Goal: Task Accomplishment & Management: Manage account settings

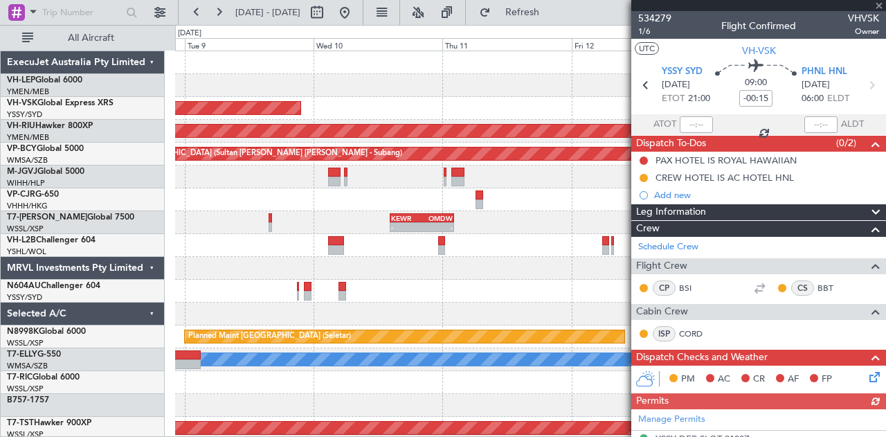
scroll to position [32, 0]
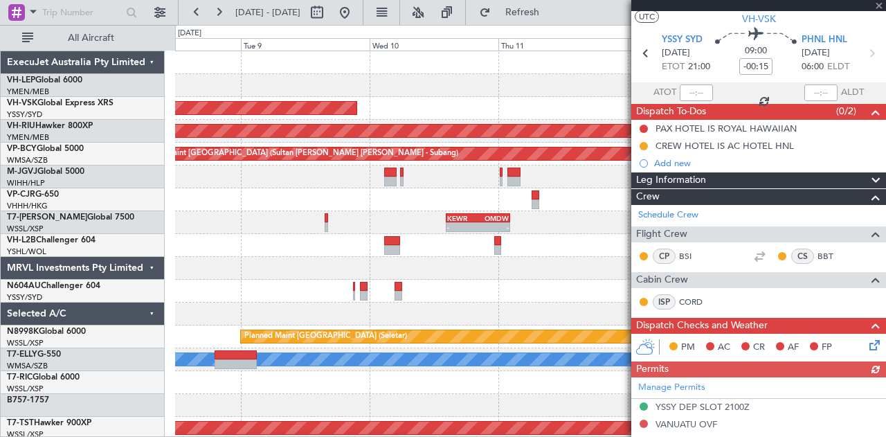
click at [478, 228] on div "Unplanned Maint Sydney ([PERSON_NAME] Intl) - - YSSY 20:50 Z PHNL 06:05 Z No Cr…" at bounding box center [530, 428] width 711 height 754
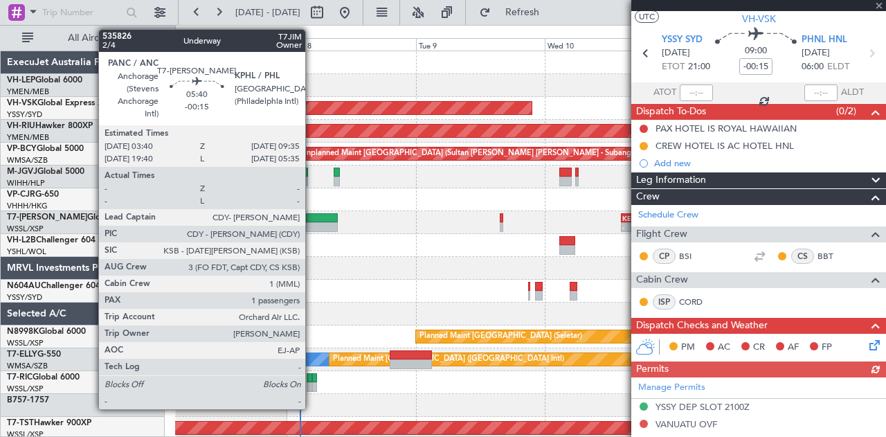
click at [458, 260] on div "Unplanned Maint Sydney ([PERSON_NAME] Intl) No Crew YSSY 20:50 Z PHNL 06:05 Z -…" at bounding box center [530, 428] width 711 height 754
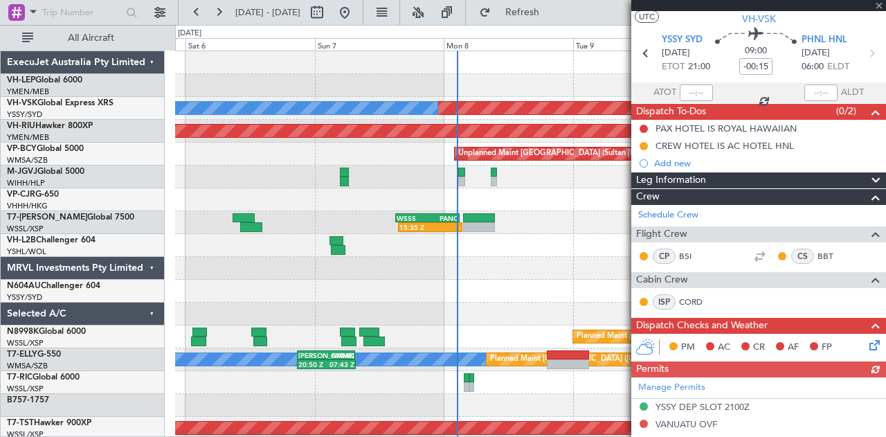
click at [455, 276] on div "Unplanned Maint Wichita (Wichita Mid-continent) Unplanned Maint Sydney ([PERSON…" at bounding box center [530, 428] width 711 height 754
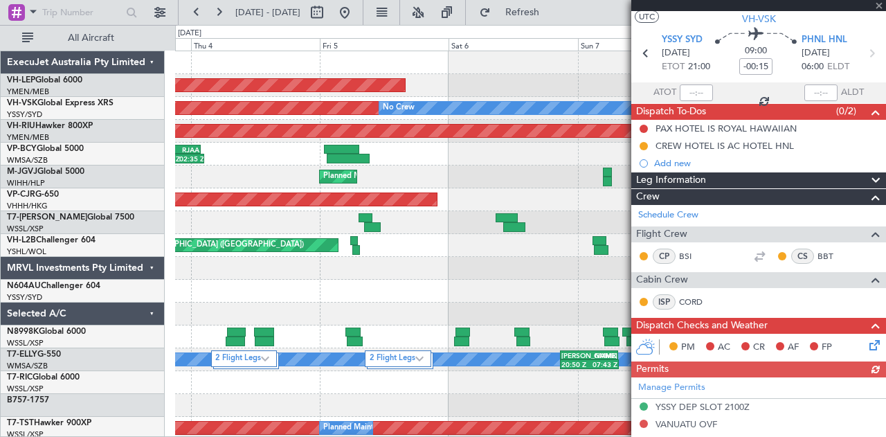
click at [498, 267] on div "Unplanned Maint Wichita (Wichita Mid-continent) Unplanned Maint Sydney ([PERSON…" at bounding box center [530, 428] width 711 height 754
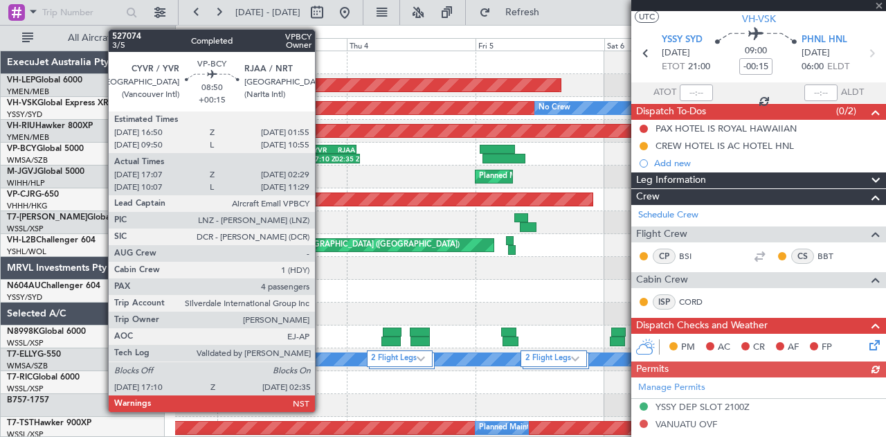
click at [323, 152] on div "CYVR" at bounding box center [321, 149] width 24 height 8
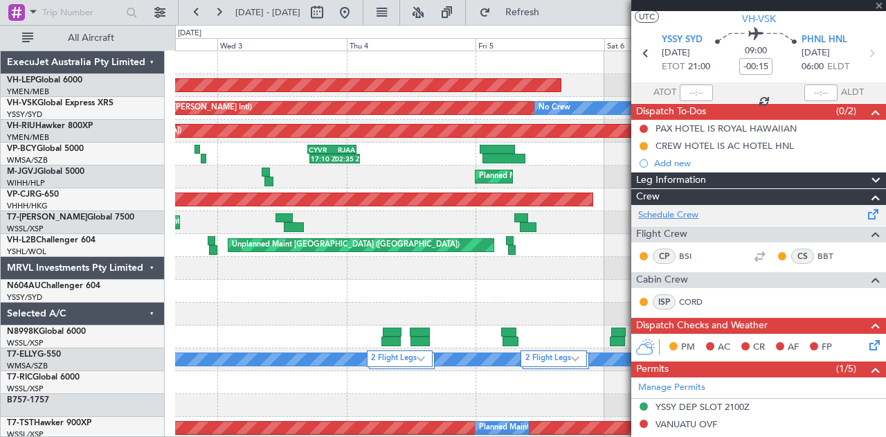
type input "+00:15"
type input "17:17"
type input "02:24"
type input "4"
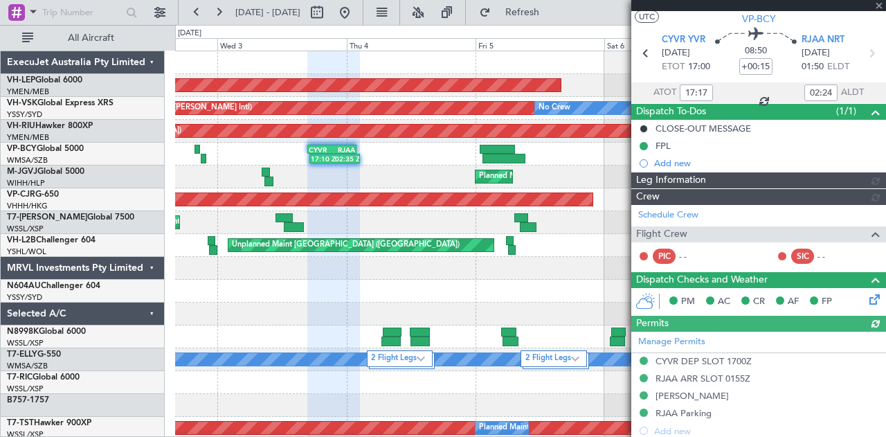
type input "[PERSON_NAME] (BTA)"
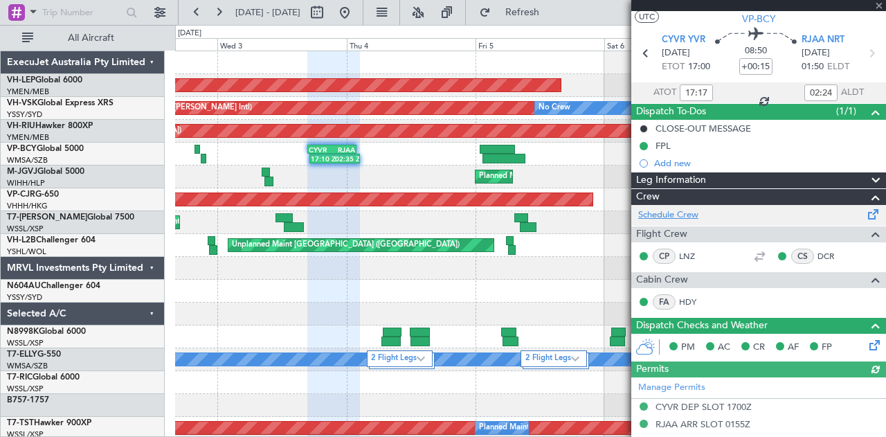
click at [660, 217] on link "Schedule Crew" at bounding box center [668, 215] width 60 height 14
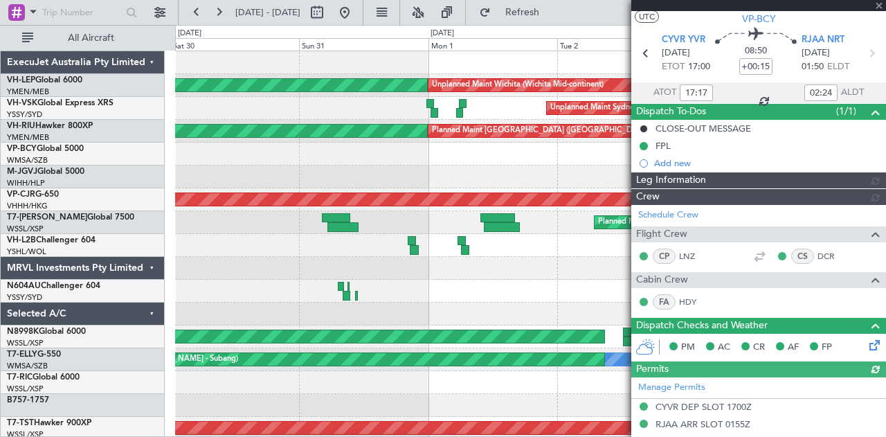
type input "[PERSON_NAME] (BTA)"
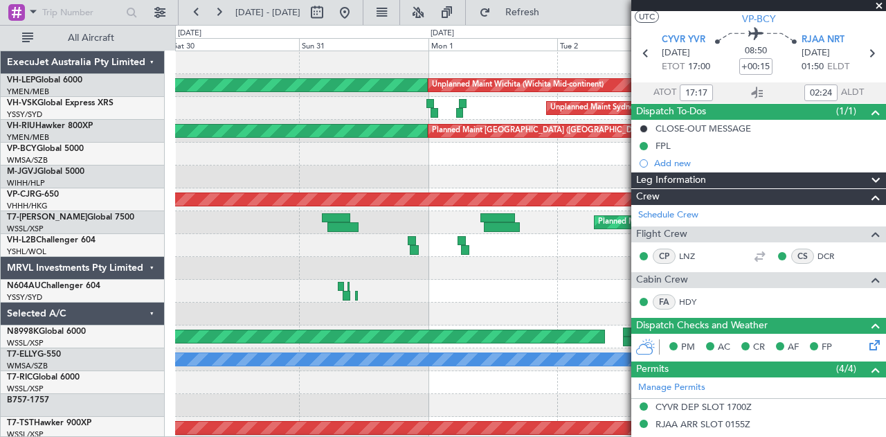
click at [275, 234] on div "Unplanned Maint [GEOGRAPHIC_DATA] ([GEOGRAPHIC_DATA]) Planned Maint [GEOGRAPHIC…" at bounding box center [530, 245] width 711 height 23
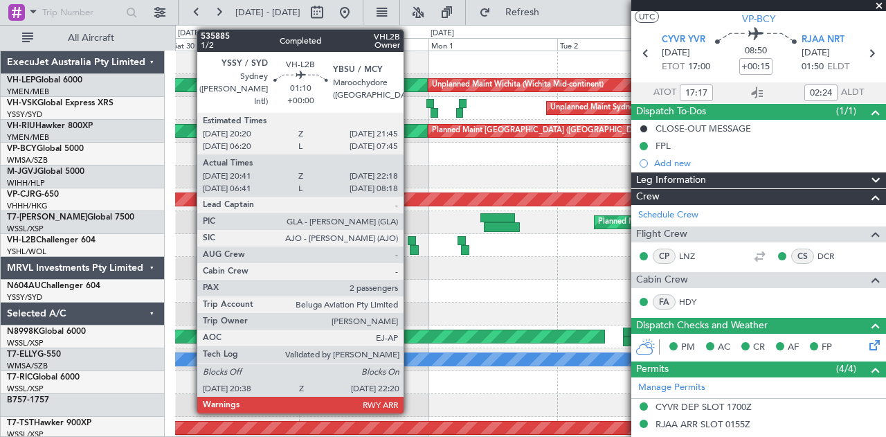
click at [411, 240] on div at bounding box center [412, 241] width 8 height 10
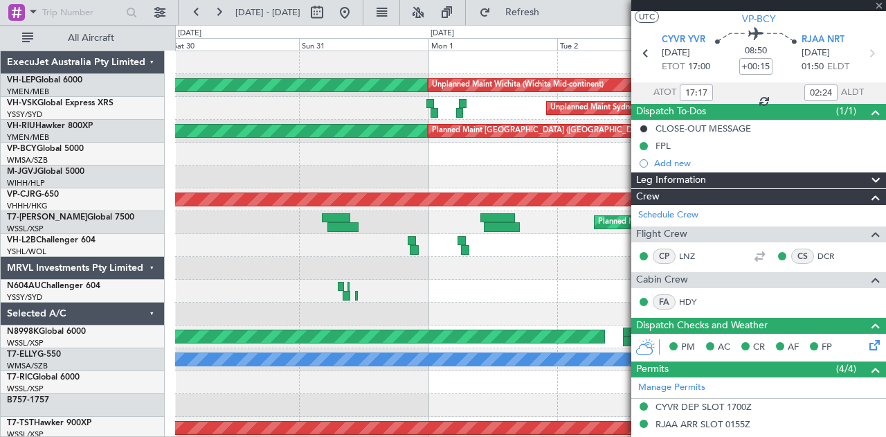
type input "20:51"
type input "22:13"
type input "2"
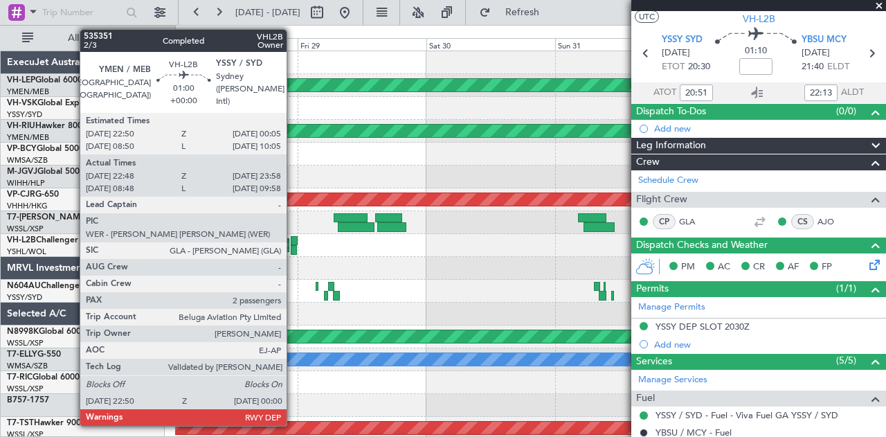
click at [294, 240] on div at bounding box center [294, 241] width 7 height 10
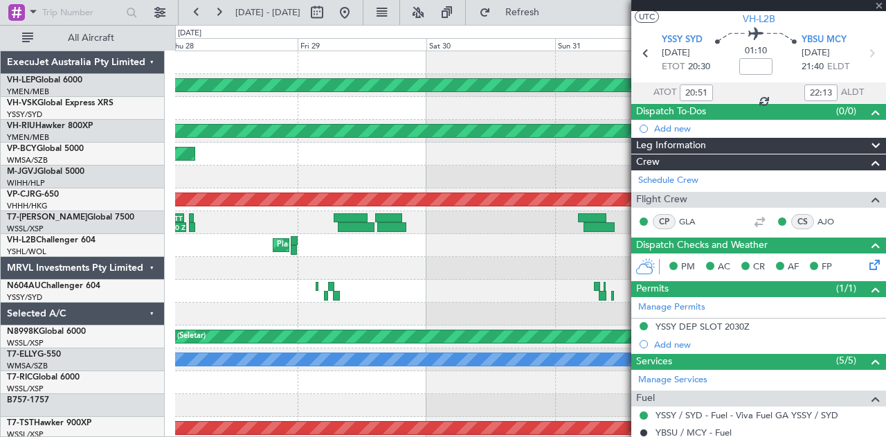
type input "22:58"
type input "23:53"
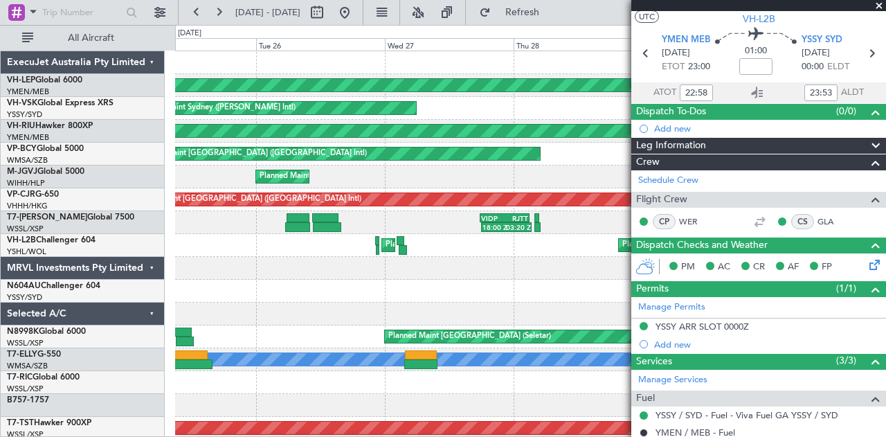
click at [586, 326] on div "Unplanned Maint Wichita (Wichita Mid-continent) Unplanned Maint Wichita (Wichit…" at bounding box center [530, 428] width 711 height 754
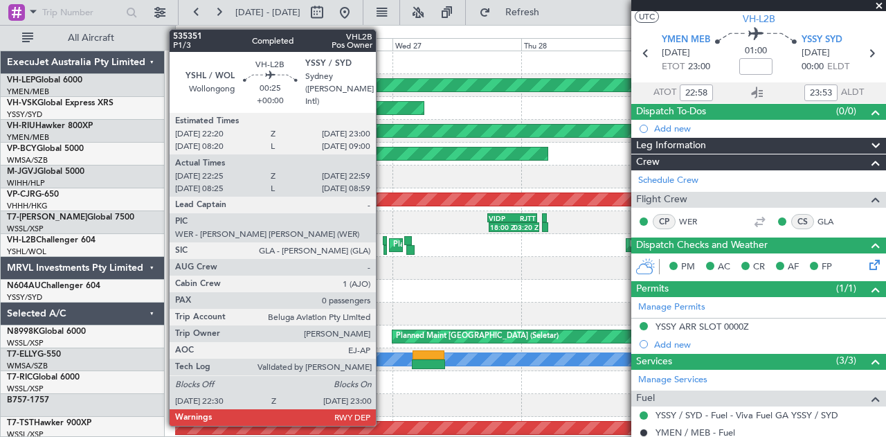
click at [383, 237] on div at bounding box center [385, 241] width 4 height 10
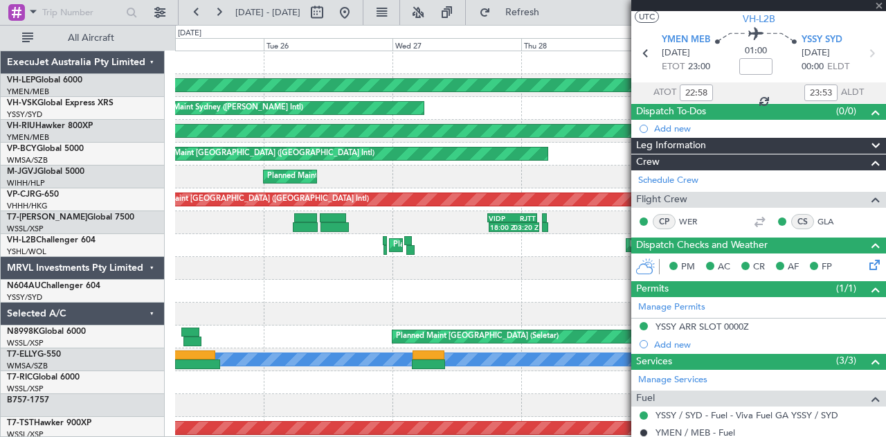
type input "22:35"
type input "22:54"
type input "0"
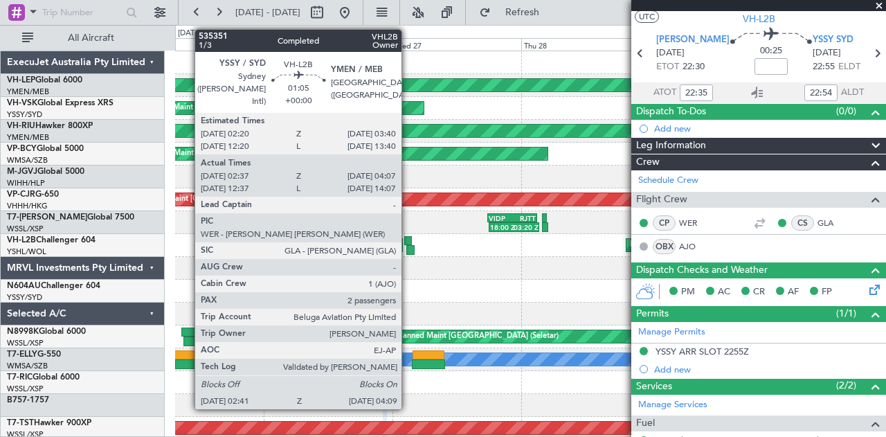
click at [409, 240] on div at bounding box center [408, 241] width 8 height 10
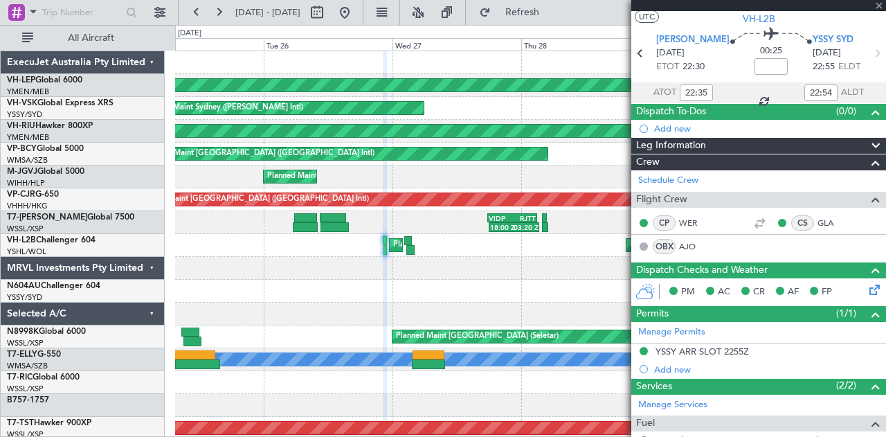
type input "02:47"
type input "04:02"
type input "2"
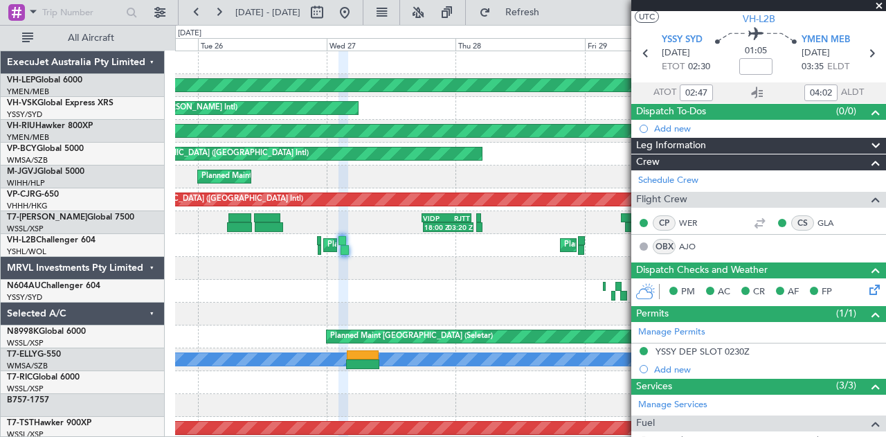
click at [246, 296] on div "Unplanned Maint Wichita (Wichita Mid-continent) Unplanned Maint Wichita (Wichit…" at bounding box center [530, 428] width 711 height 754
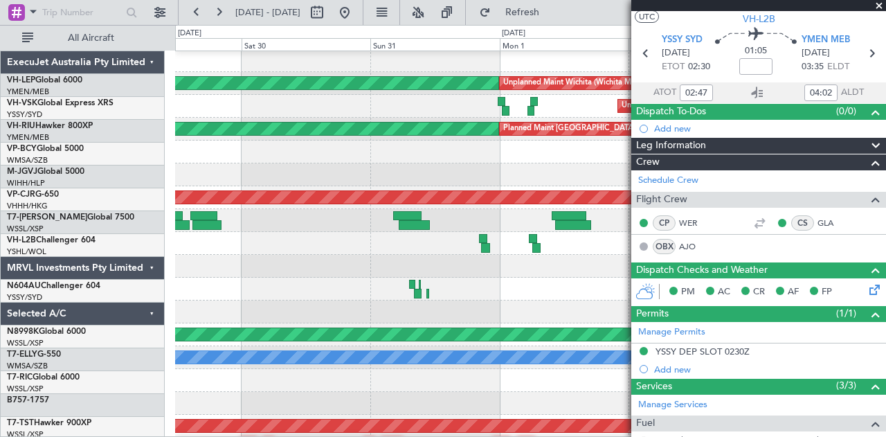
scroll to position [3, 0]
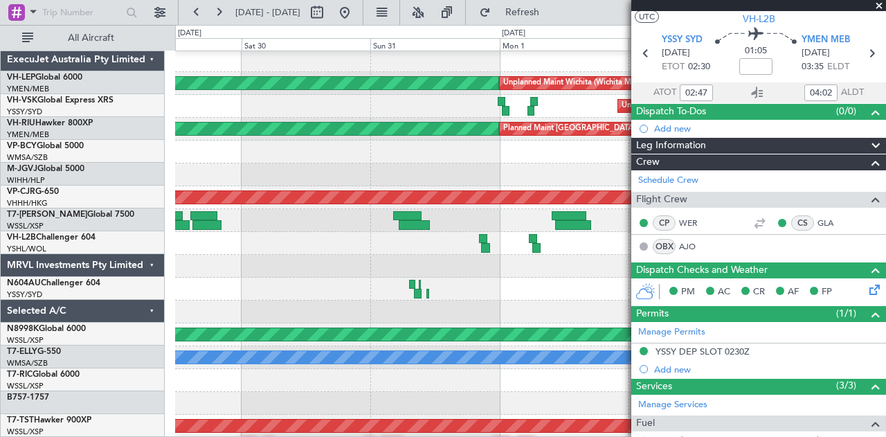
click at [150, 283] on div "Unplanned Maint Wichita (Wichita Mid-continent) Unplanned Maint Wichita (Wichit…" at bounding box center [443, 231] width 886 height 412
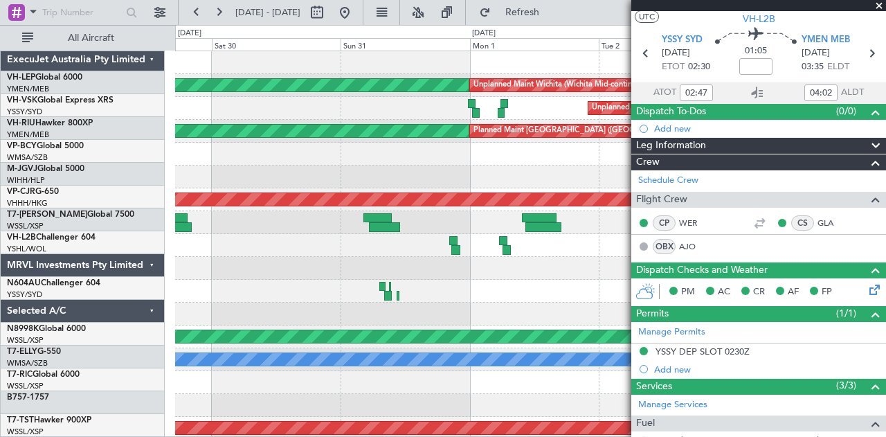
scroll to position [0, 0]
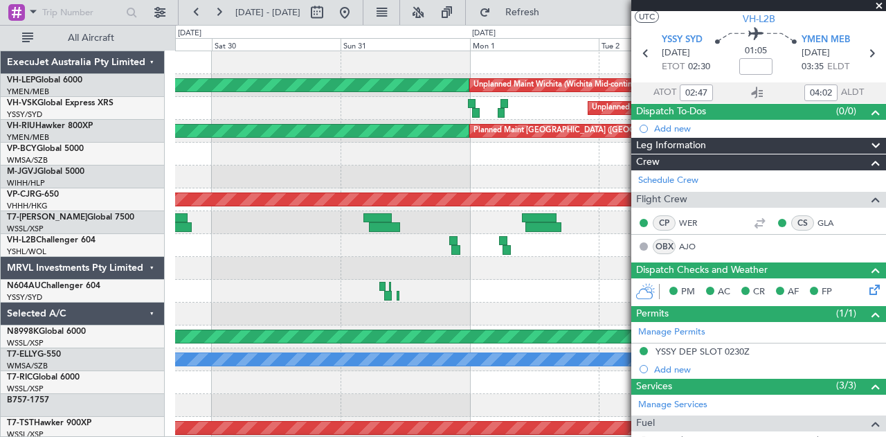
click at [429, 294] on div at bounding box center [530, 291] width 711 height 23
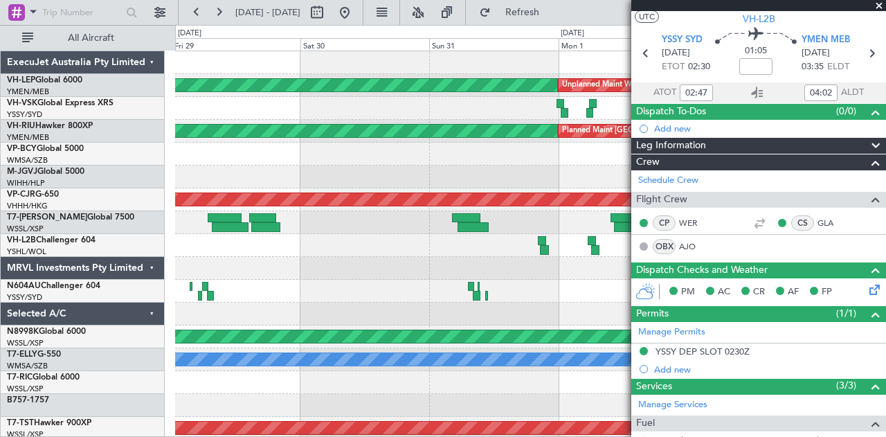
click at [454, 290] on div "Unplanned Maint Wichita (Wichita Mid-continent) Unplanned Maint Wichita (Wichit…" at bounding box center [530, 428] width 711 height 754
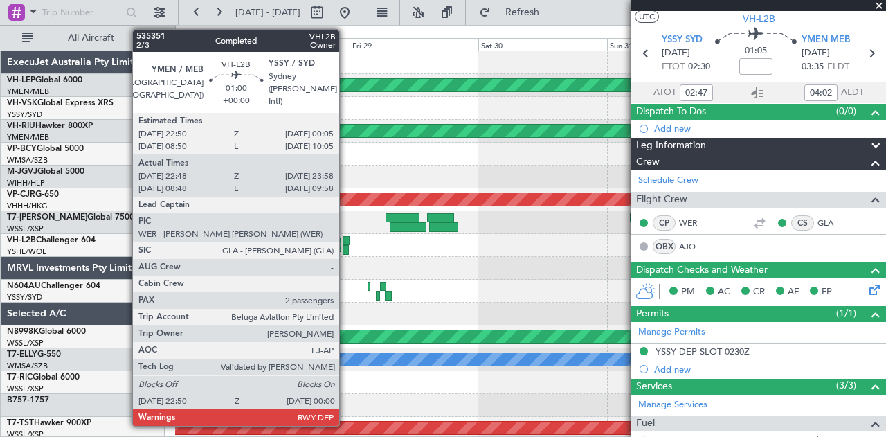
click at [346, 242] on div at bounding box center [346, 241] width 7 height 10
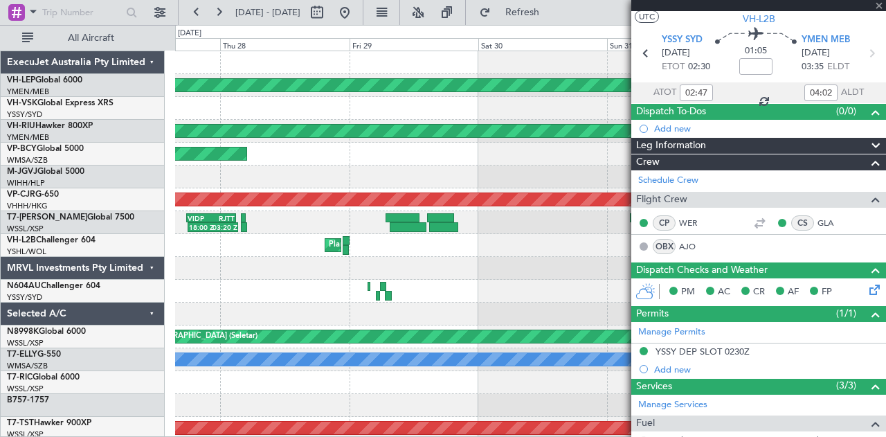
type input "22:58"
type input "23:53"
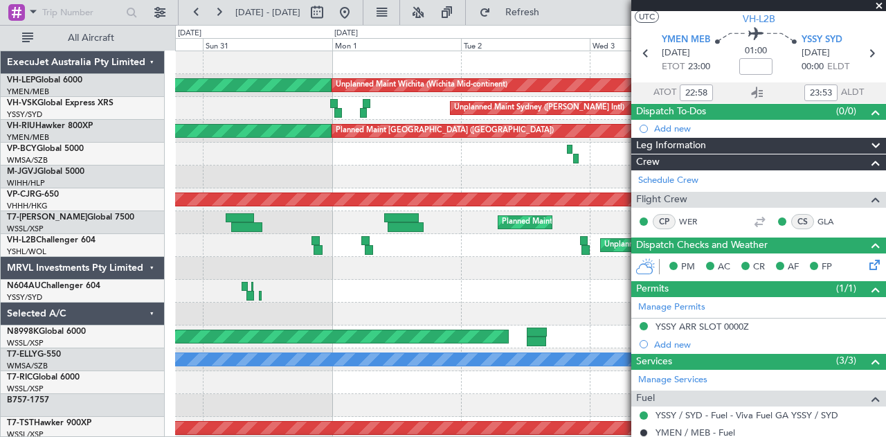
click at [188, 297] on div at bounding box center [530, 291] width 711 height 23
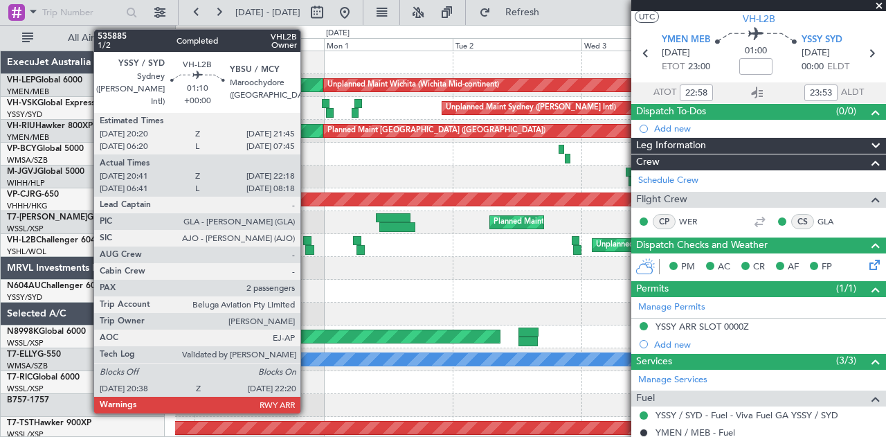
click at [307, 237] on div at bounding box center [307, 241] width 8 height 10
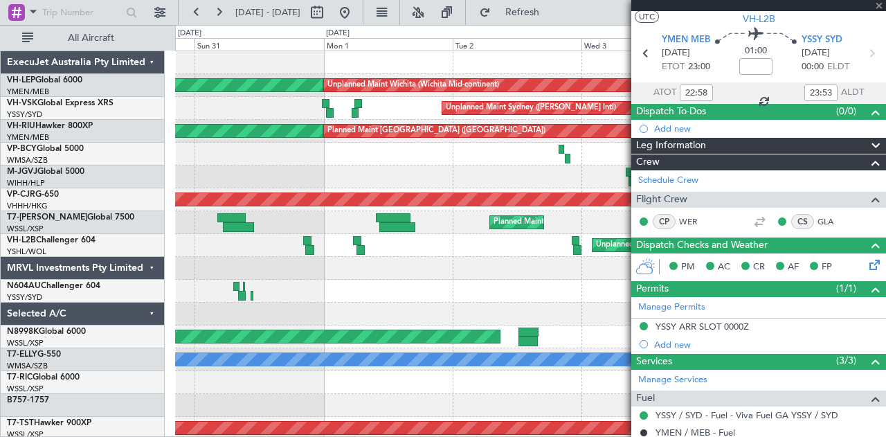
type input "20:51"
type input "22:13"
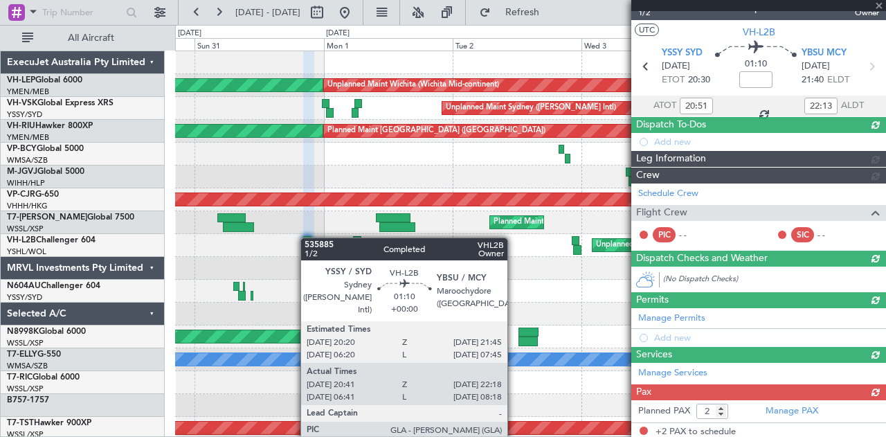
scroll to position [32, 0]
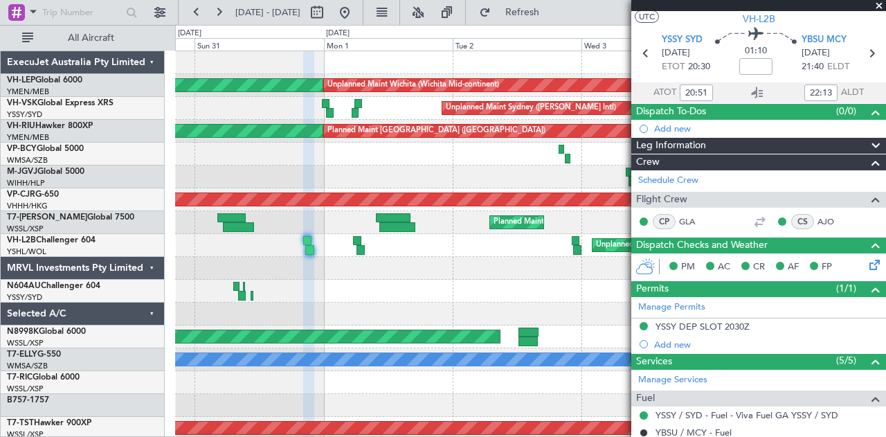
click at [357, 234] on div "Unplanned Maint [GEOGRAPHIC_DATA] ([GEOGRAPHIC_DATA])" at bounding box center [530, 245] width 711 height 23
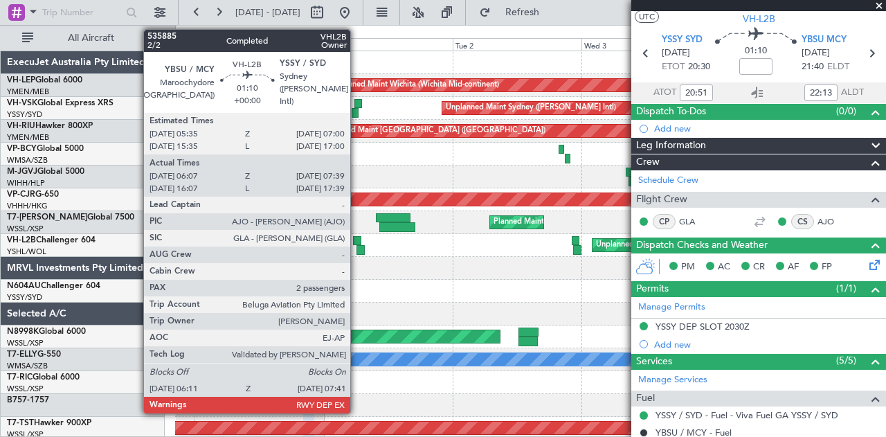
click at [357, 239] on div at bounding box center [357, 241] width 8 height 10
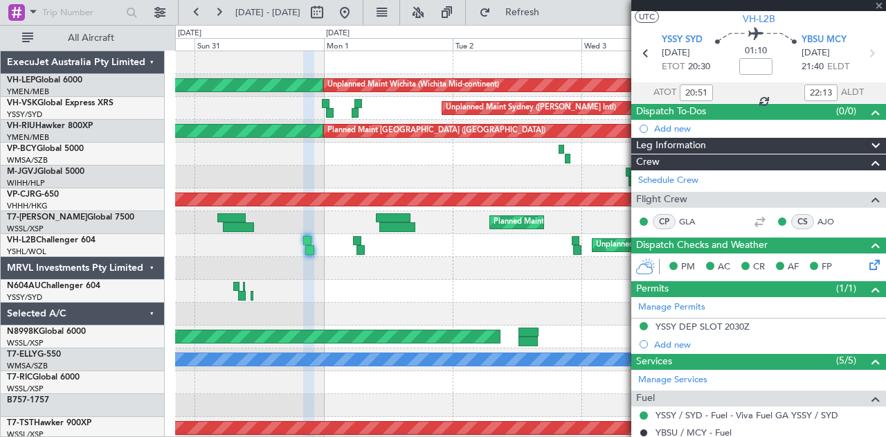
type input "06:17"
type input "07:34"
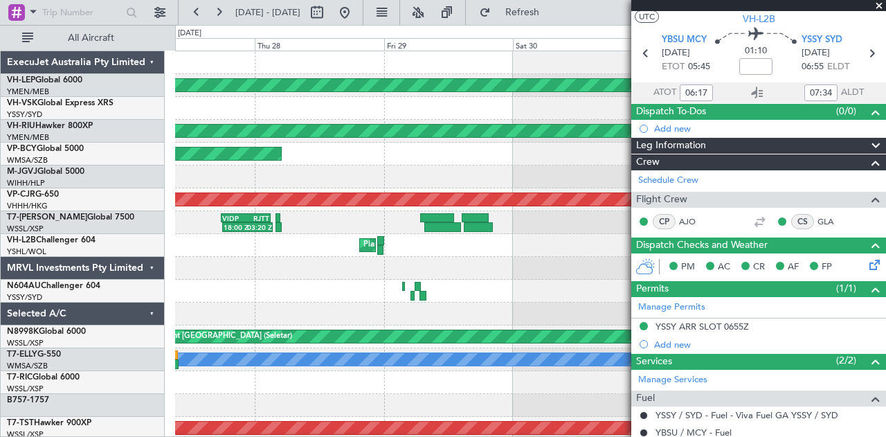
click at [465, 276] on div at bounding box center [530, 268] width 711 height 23
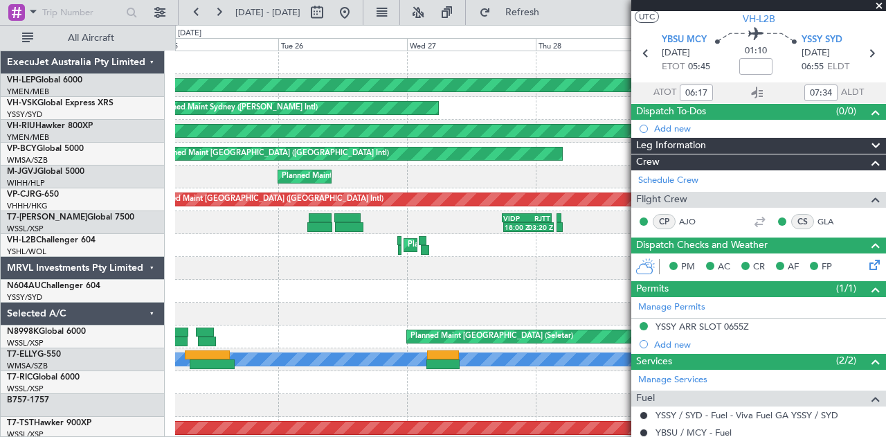
click at [431, 271] on div "Unplanned Maint Wichita (Wichita Mid-continent) Unplanned Maint Wichita (Wichit…" at bounding box center [530, 428] width 711 height 754
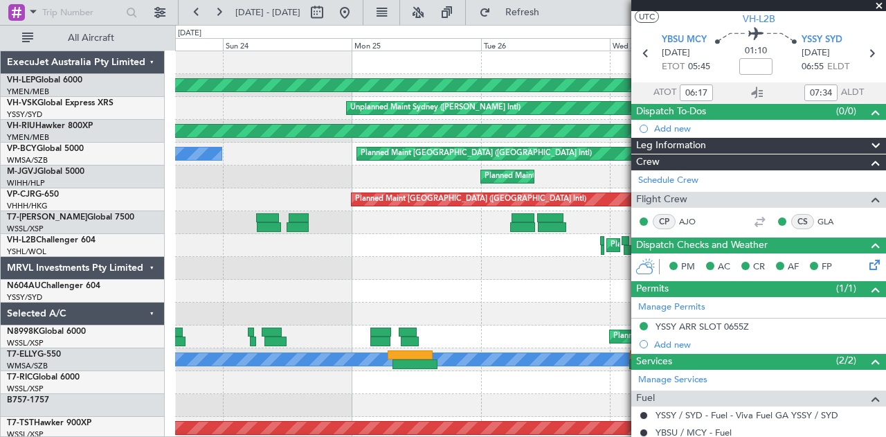
click at [487, 290] on div "Unplanned Maint Wichita (Wichita Mid-continent) Unplanned Maint Sydney ([PERSON…" at bounding box center [530, 428] width 711 height 754
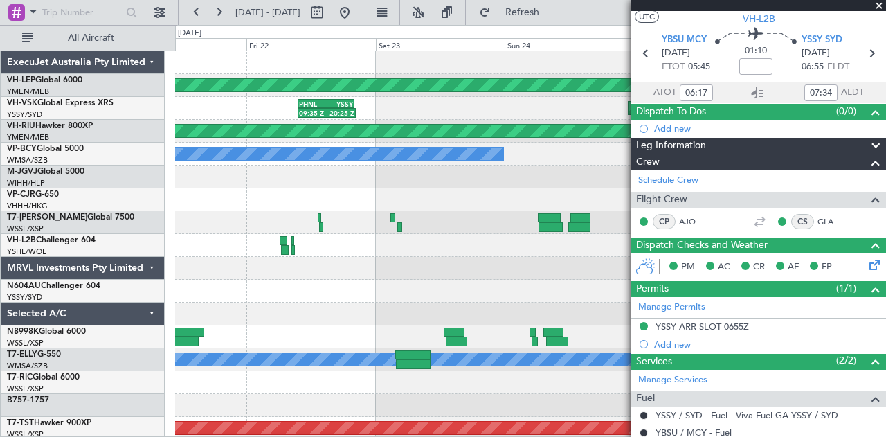
click at [543, 289] on div "Unplanned Maint Wichita (Wichita Mid-continent) Unplanned Maint Sydney ([PERSON…" at bounding box center [530, 428] width 711 height 754
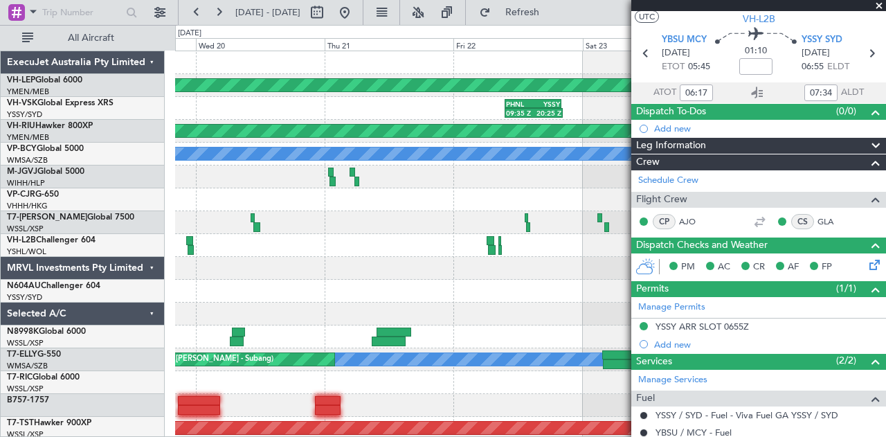
click at [541, 264] on div "Unplanned Maint Wichita (Wichita Mid-continent) Unplanned Maint Sydney ([PERSON…" at bounding box center [530, 428] width 711 height 754
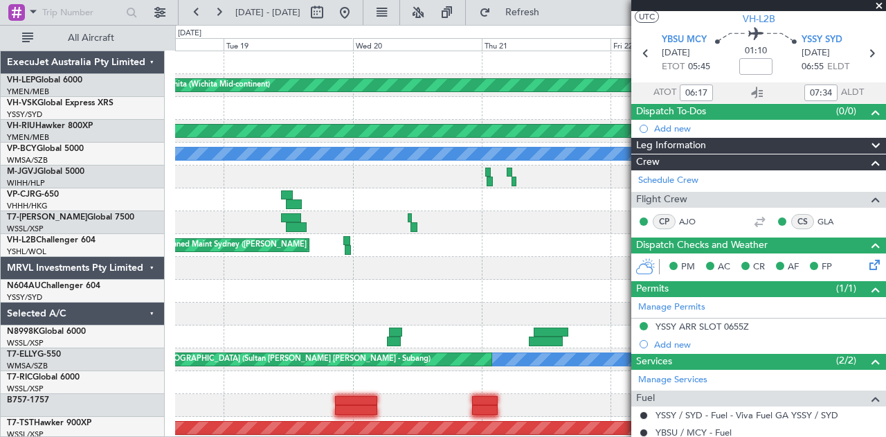
click at [508, 279] on div "Unplanned Maint Wichita (Wichita Mid-continent) 09:35 Z 20:25 Z PHNL 09:35 Z YS…" at bounding box center [530, 428] width 711 height 754
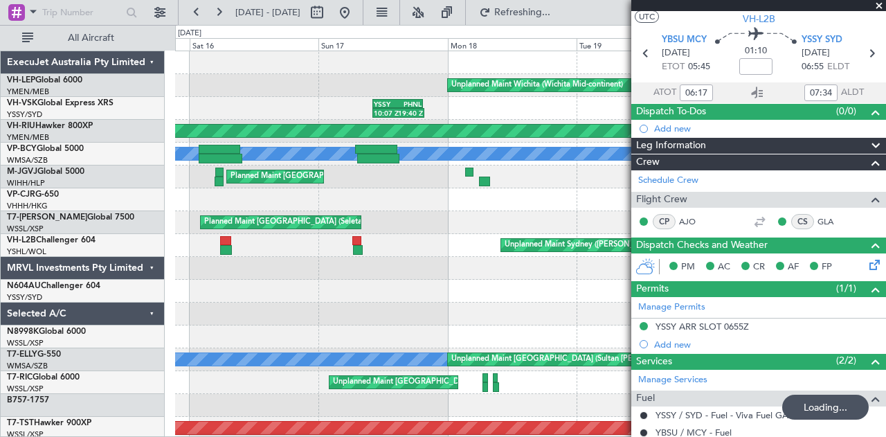
click at [430, 267] on div "Unplanned Maint Wichita (Wichita Mid-continent) 10:07 Z 19:40 Z YSSY 10:05 Z PH…" at bounding box center [530, 428] width 711 height 754
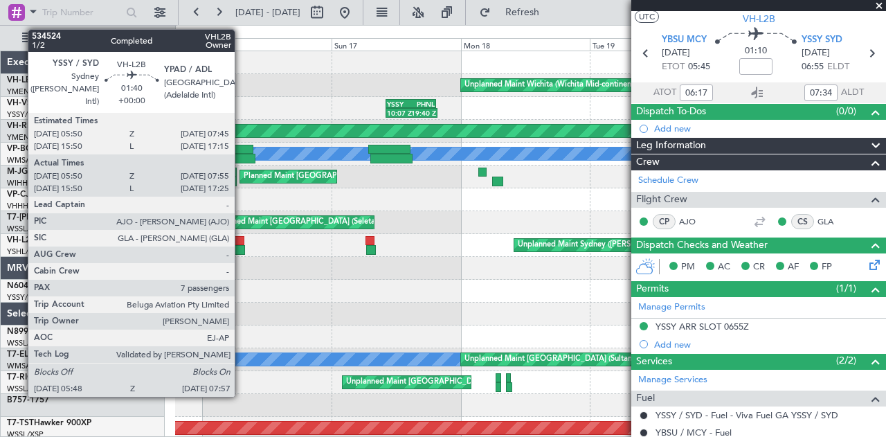
click at [242, 250] on div at bounding box center [239, 250] width 12 height 10
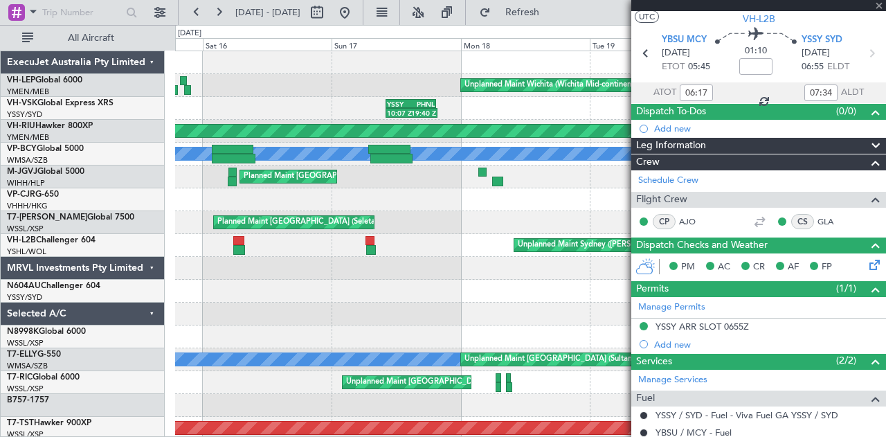
type input "06:00"
type input "07:50"
type input "7"
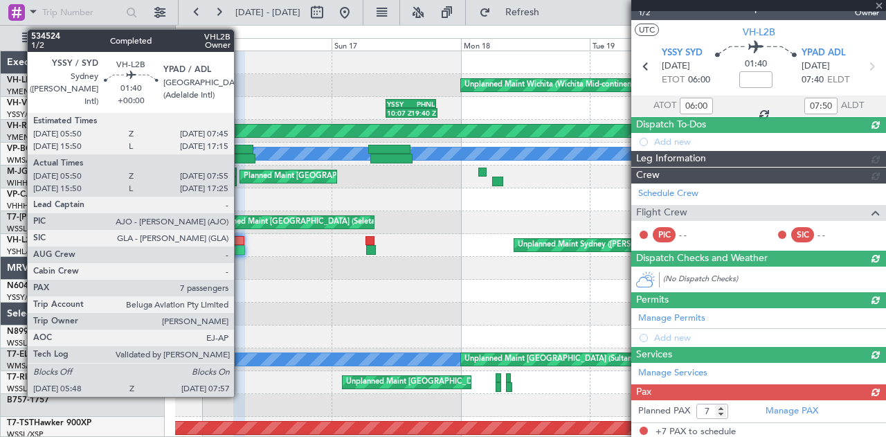
click at [241, 246] on div at bounding box center [239, 250] width 12 height 10
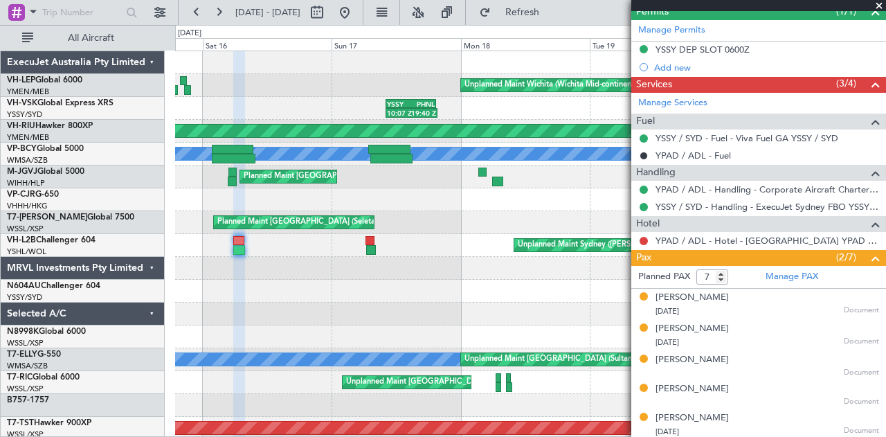
scroll to position [370, 0]
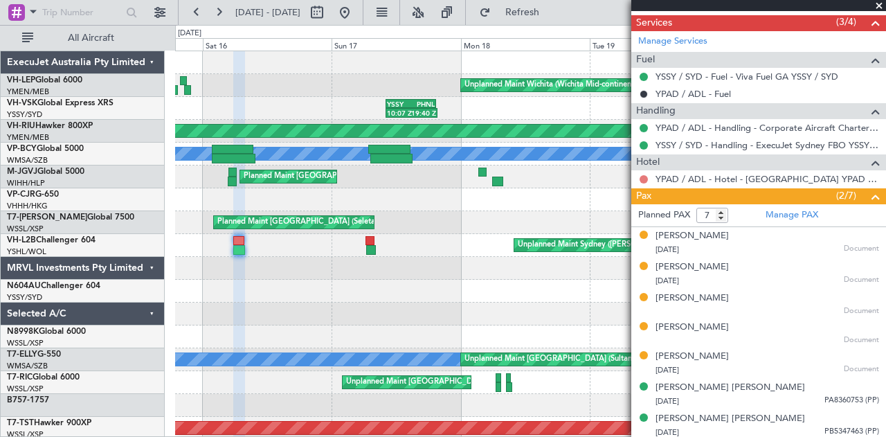
click at [647, 175] on button at bounding box center [644, 179] width 8 height 8
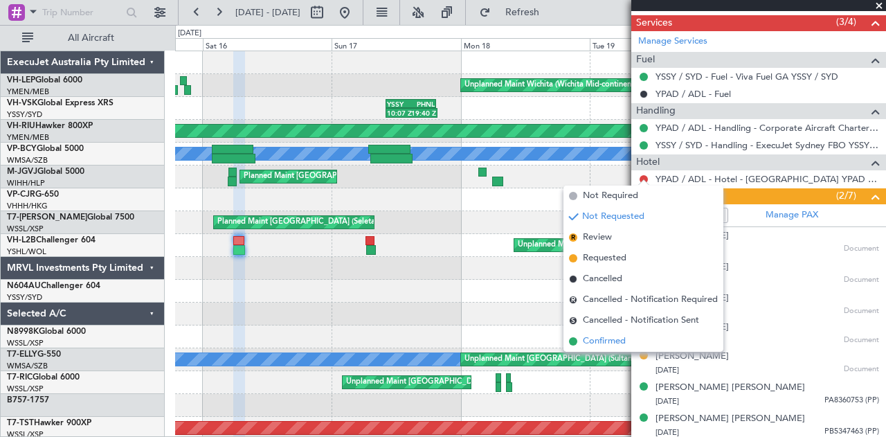
click at [586, 337] on span "Confirmed" at bounding box center [604, 341] width 43 height 14
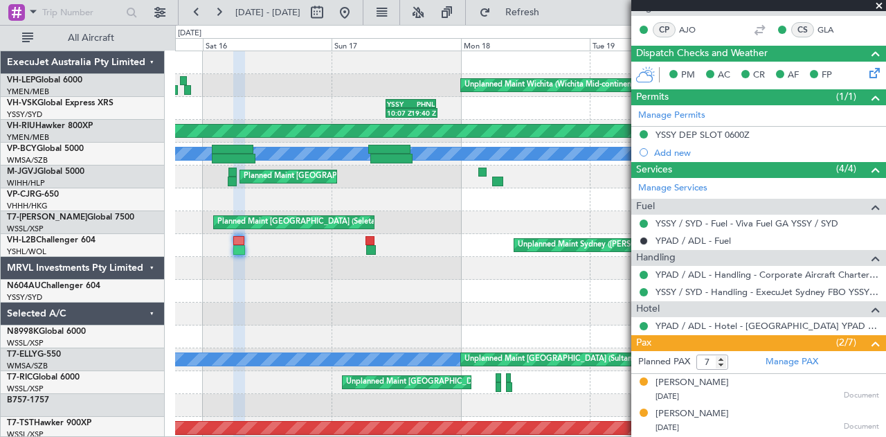
scroll to position [163, 0]
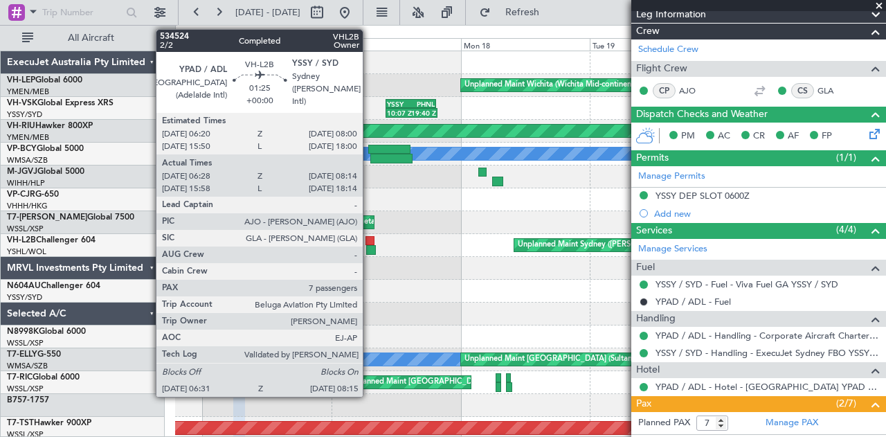
click at [370, 237] on div at bounding box center [370, 241] width 9 height 10
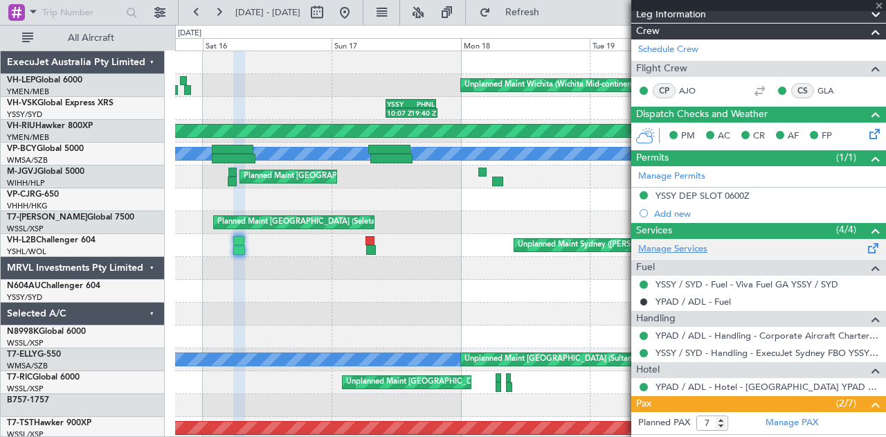
type input "06:38"
type input "08:09"
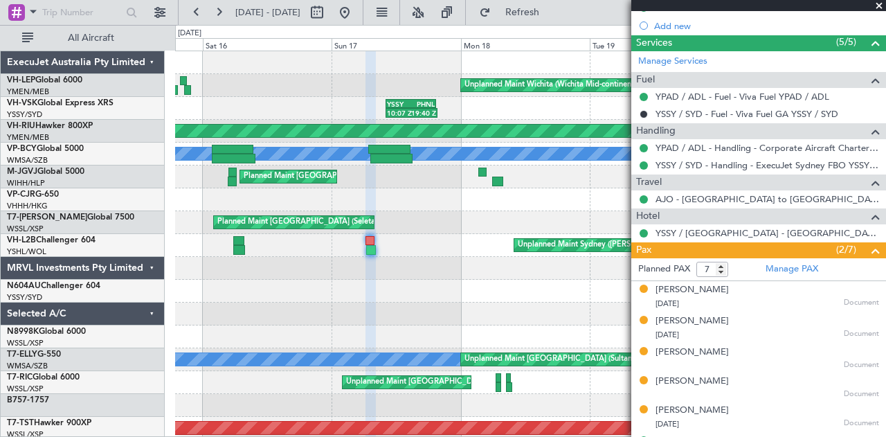
scroll to position [404, 0]
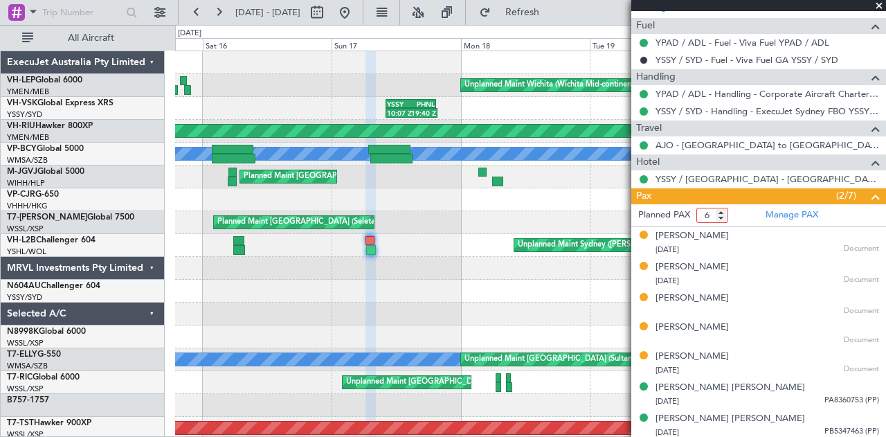
click at [722, 217] on input "6" at bounding box center [713, 215] width 32 height 15
type input "7"
click at [721, 208] on input "7" at bounding box center [713, 215] width 32 height 15
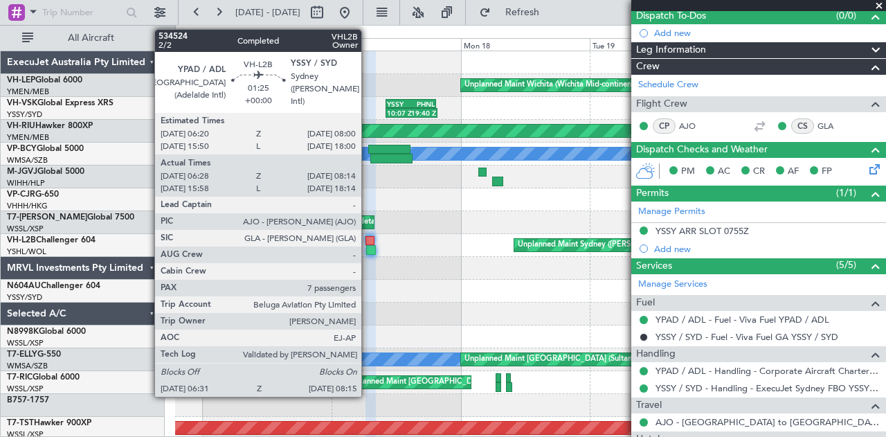
click at [368, 242] on div at bounding box center [370, 241] width 9 height 10
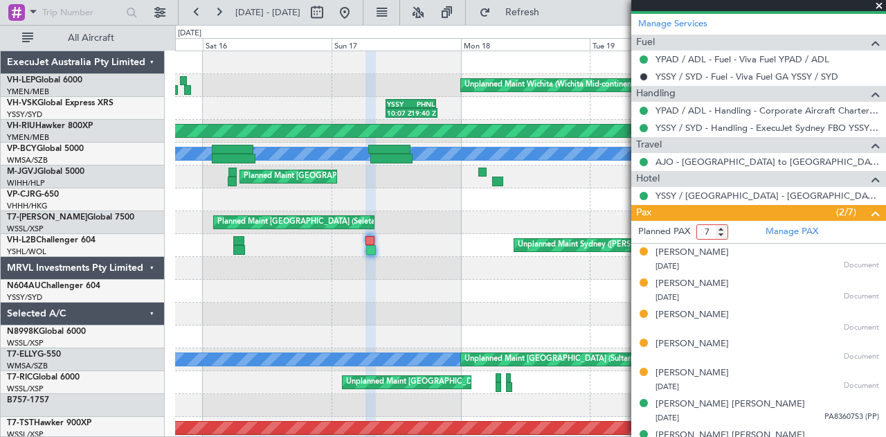
scroll to position [404, 0]
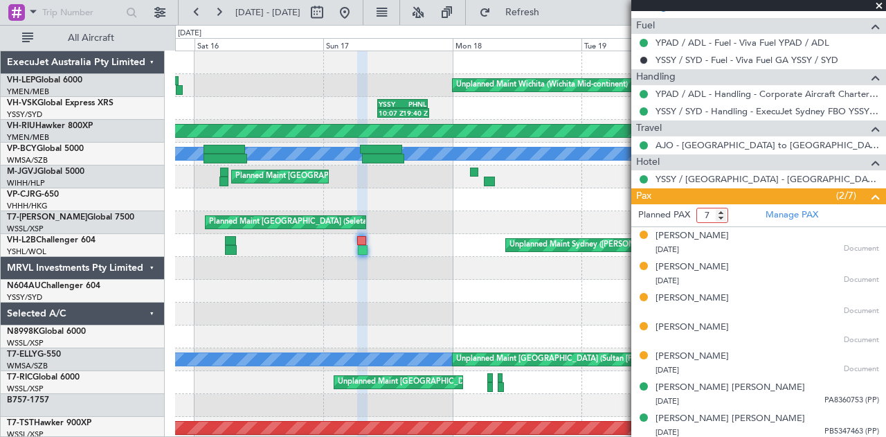
click at [445, 303] on div "Unplanned Maint Wichita (Wichita Mid-continent) 10:07 Z 19:40 Z YSSY 10:05 Z PH…" at bounding box center [530, 428] width 711 height 754
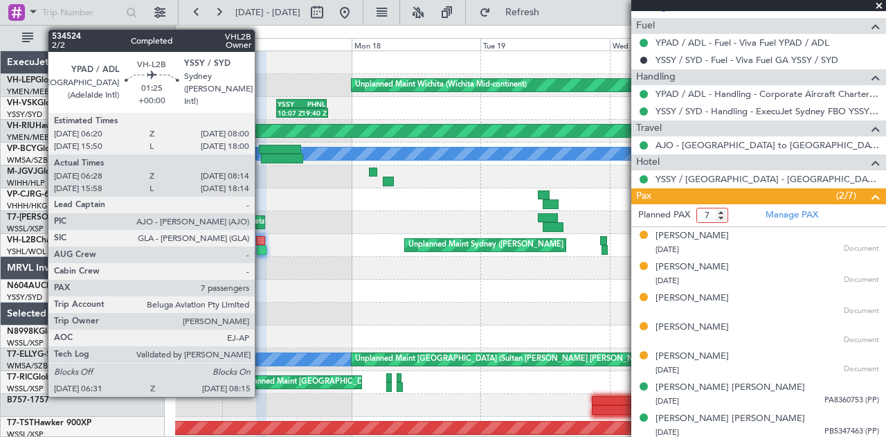
click at [262, 244] on div at bounding box center [260, 241] width 9 height 10
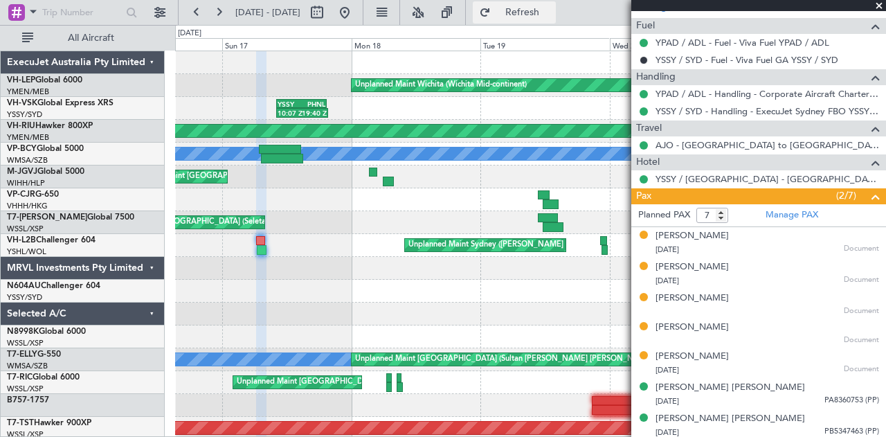
click at [552, 8] on span "Refresh" at bounding box center [523, 13] width 58 height 10
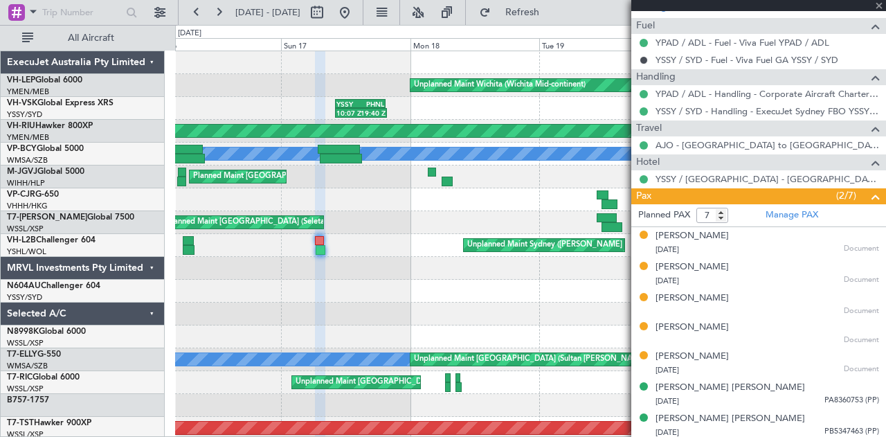
click at [371, 271] on div "Unplanned Maint Wichita (Wichita Mid-continent) 10:07 Z 19:40 Z YSSY 10:05 Z PH…" at bounding box center [530, 428] width 711 height 754
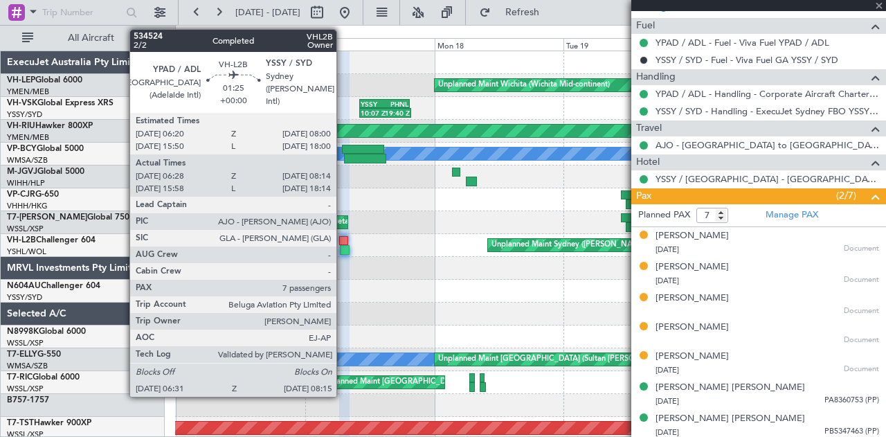
click at [343, 242] on div at bounding box center [343, 241] width 9 height 10
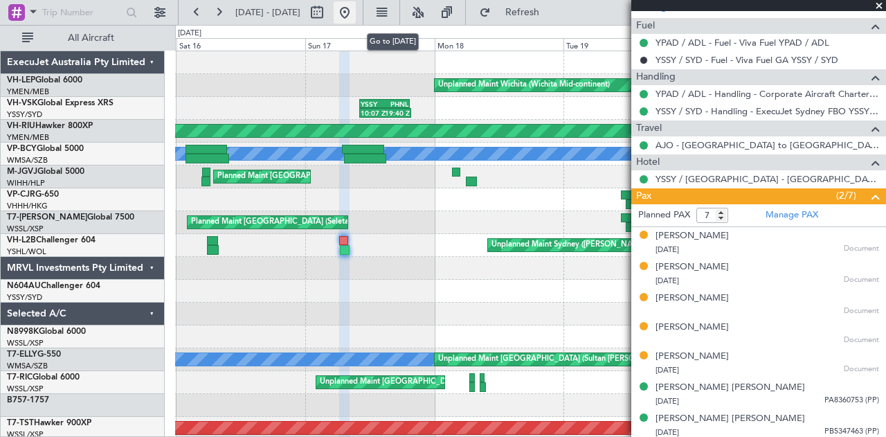
click at [356, 8] on button at bounding box center [345, 12] width 22 height 22
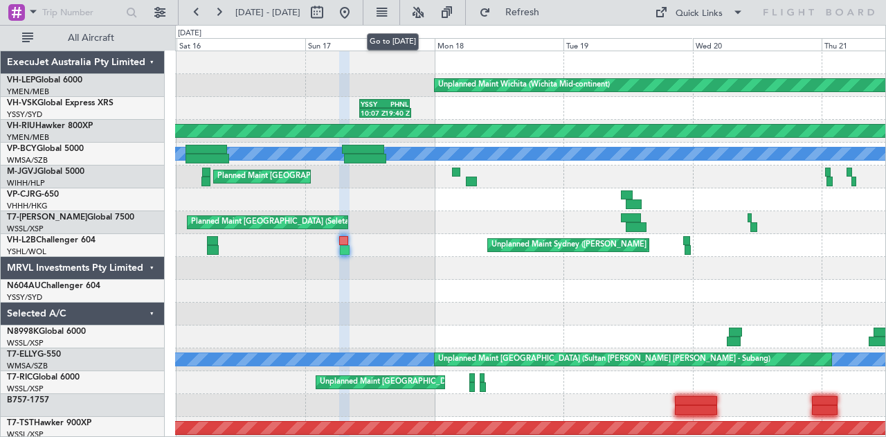
scroll to position [0, 0]
